Goal: Information Seeking & Learning: Understand process/instructions

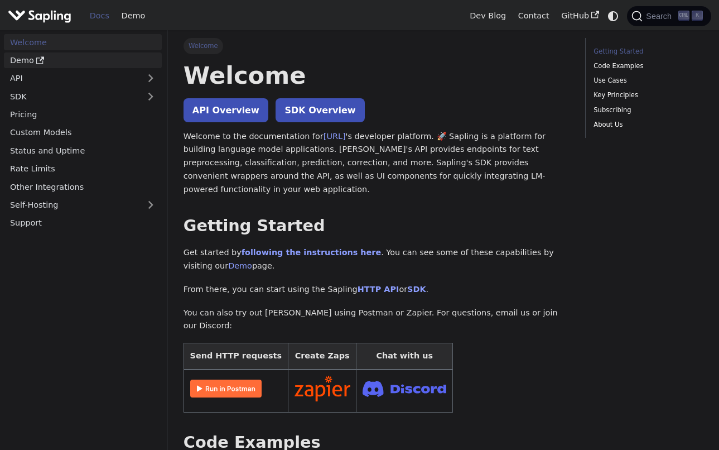
click at [22, 63] on link "Demo" at bounding box center [83, 60] width 158 height 16
click at [65, 135] on link "Custom Models" at bounding box center [83, 132] width 158 height 16
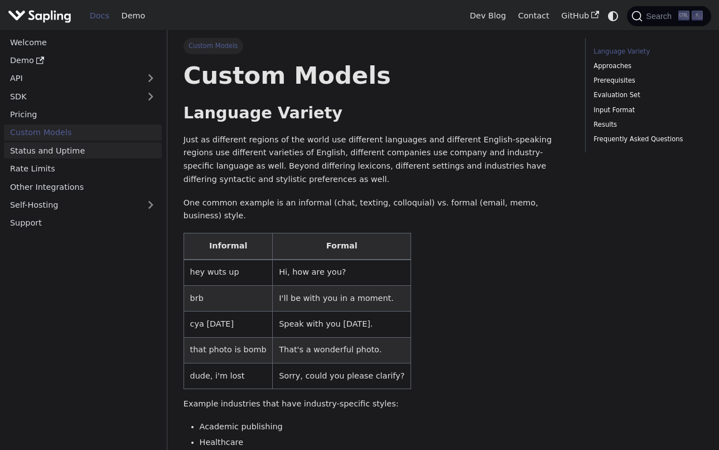
click at [67, 153] on link "Status and Uptime" at bounding box center [83, 150] width 158 height 16
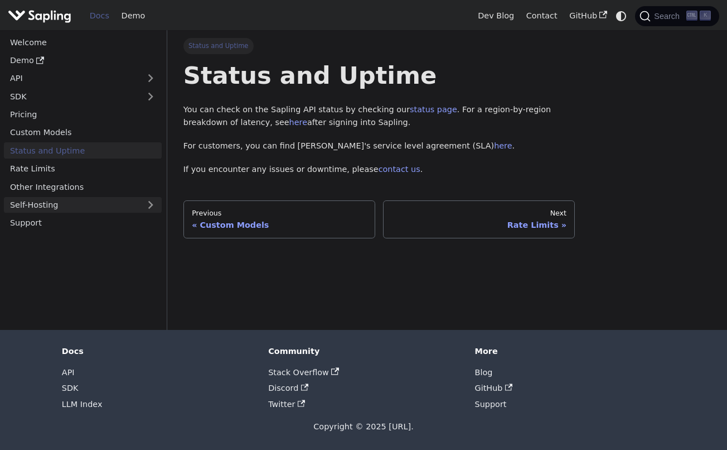
click at [70, 204] on link "Self-Hosting" at bounding box center [83, 205] width 158 height 16
click at [57, 17] on img "Main" at bounding box center [40, 16] width 64 height 16
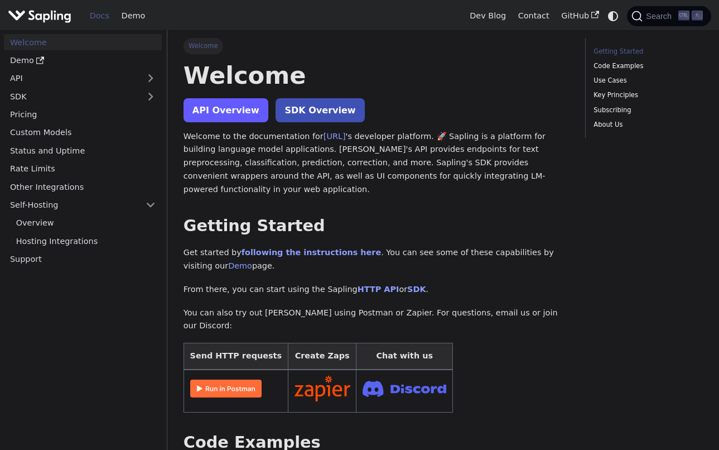
click at [213, 109] on link "API Overview" at bounding box center [226, 110] width 85 height 24
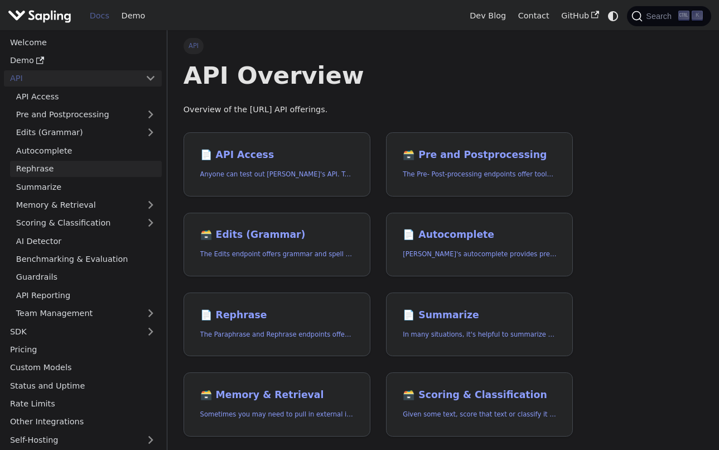
click at [104, 161] on link "Rephrase" at bounding box center [86, 169] width 152 height 16
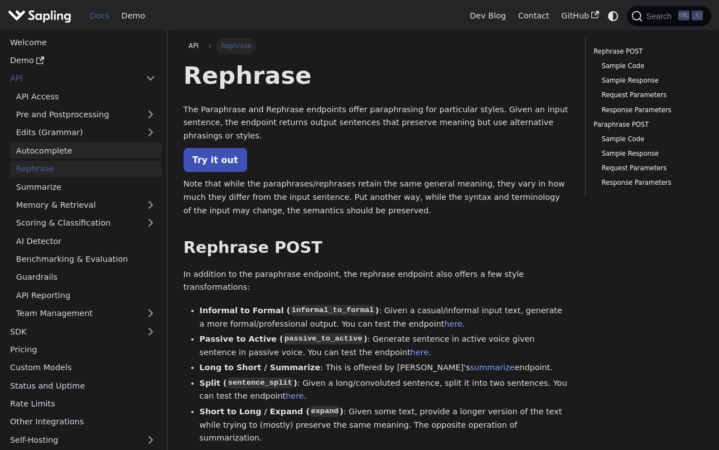
click at [104, 151] on link "Autocomplete" at bounding box center [86, 150] width 152 height 16
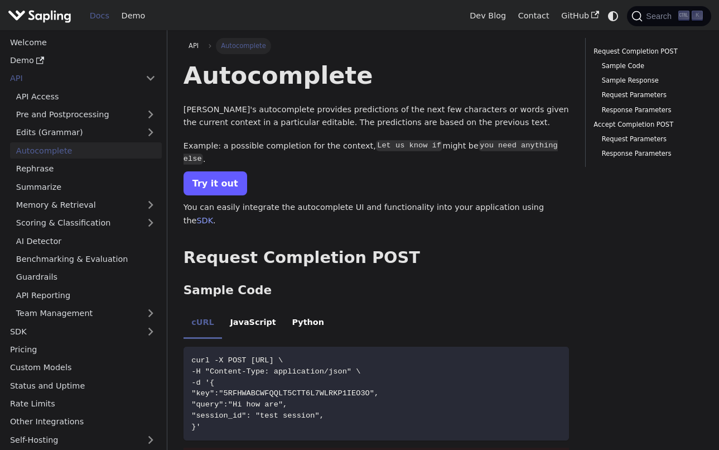
click at [196, 171] on link "Try it out" at bounding box center [216, 183] width 64 height 24
